Goal: Information Seeking & Learning: Learn about a topic

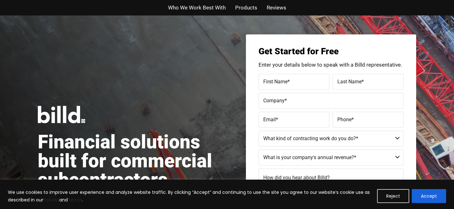
click at [213, 6] on span "Who We Work Best With" at bounding box center [197, 7] width 58 height 9
click at [242, 7] on span "Products" at bounding box center [246, 7] width 22 height 9
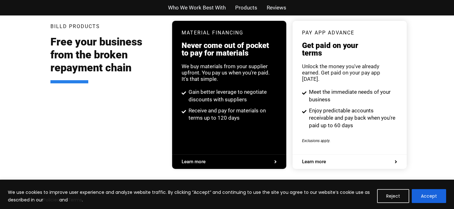
scroll to position [1229, 0]
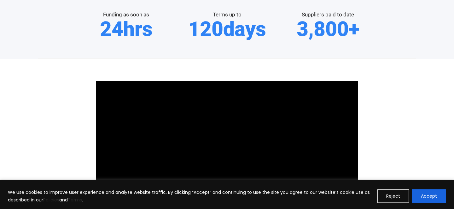
scroll to position [307, 0]
